Goal: Navigation & Orientation: Find specific page/section

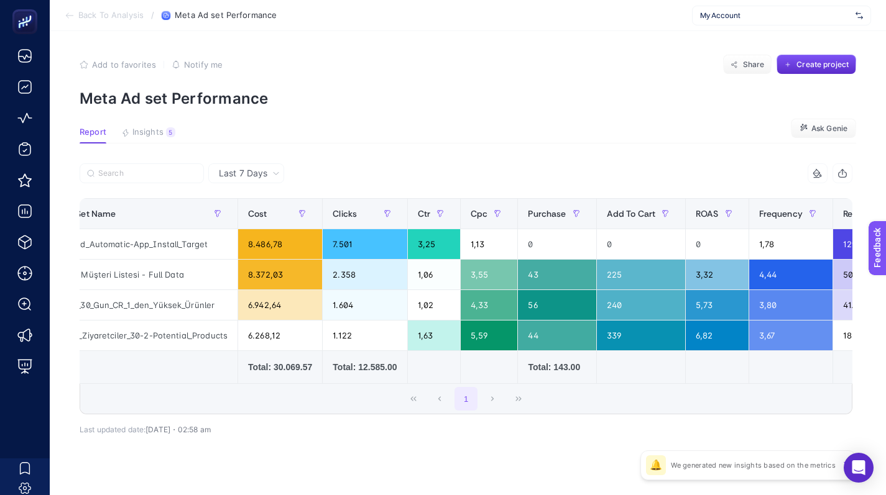
scroll to position [0, 401]
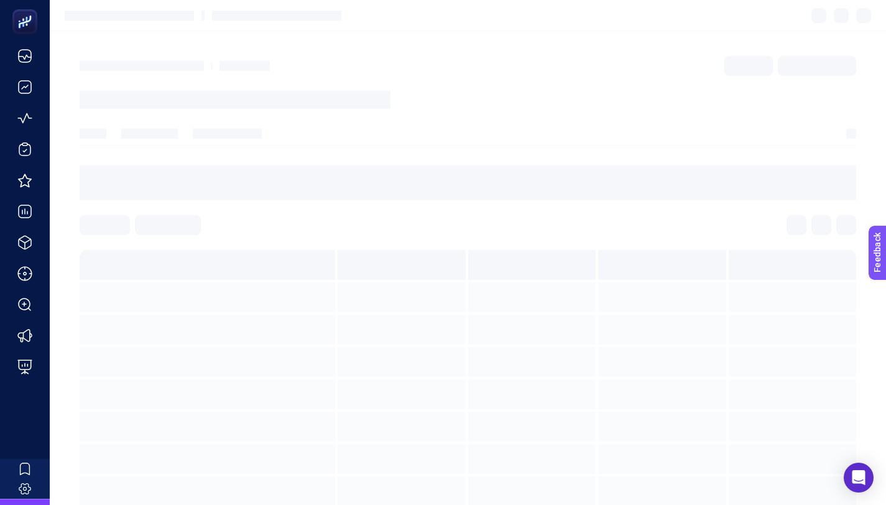
click at [466, 142] on section at bounding box center [468, 137] width 776 height 17
